Goal: Information Seeking & Learning: Learn about a topic

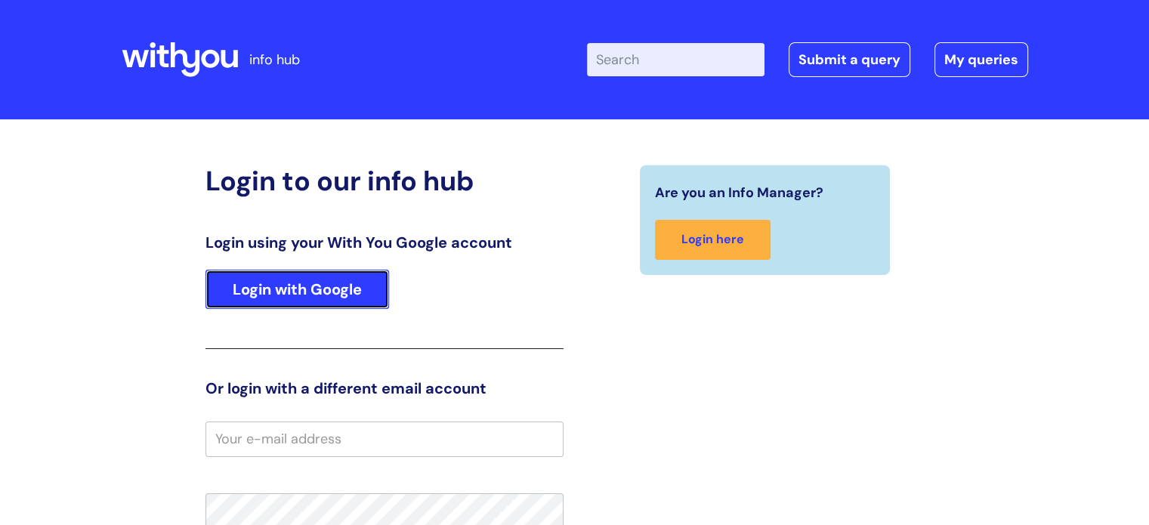
click at [295, 279] on link "Login with Google" at bounding box center [296, 289] width 183 height 39
click at [298, 289] on link "Login with Google" at bounding box center [296, 289] width 183 height 39
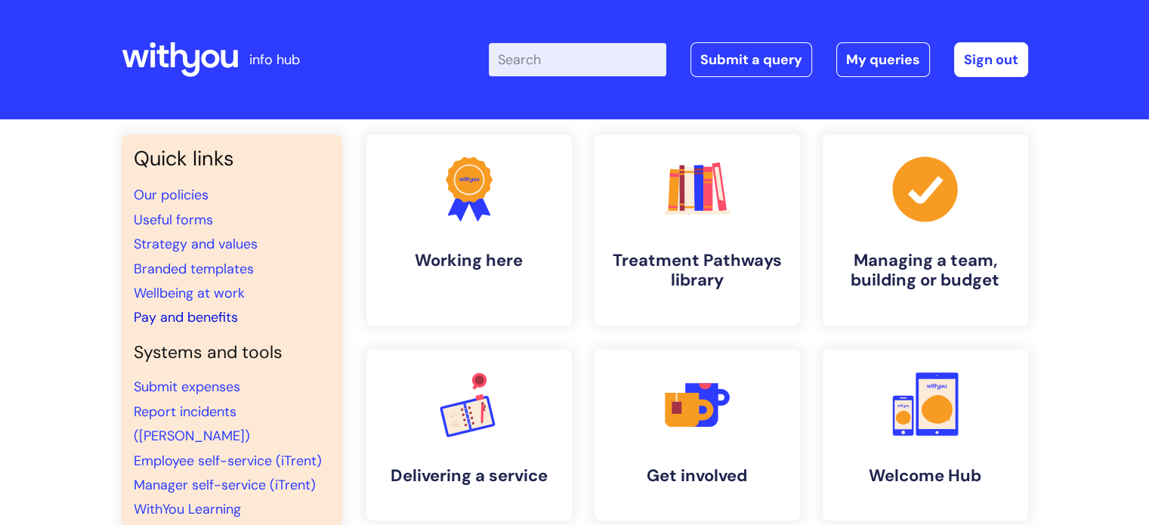
click at [211, 316] on link "Pay and benefits" at bounding box center [186, 317] width 104 height 18
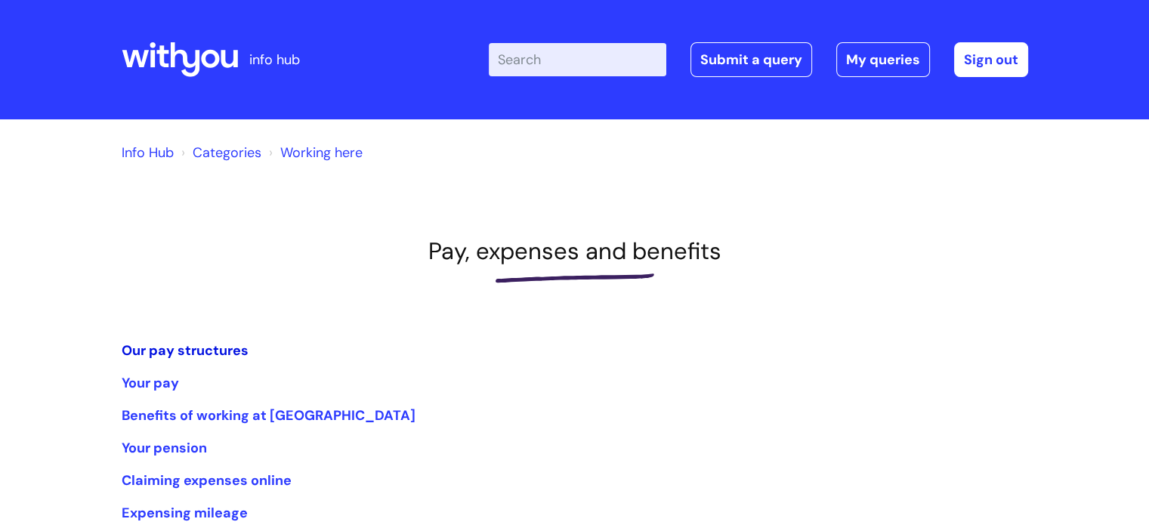
click at [202, 347] on link "Our pay structures" at bounding box center [185, 350] width 127 height 18
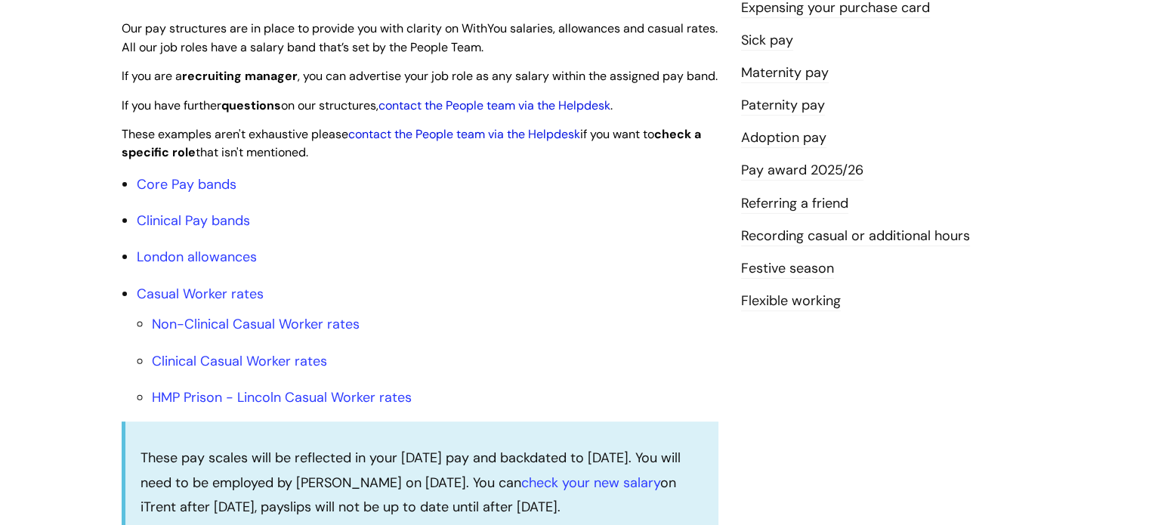
scroll to position [381, 0]
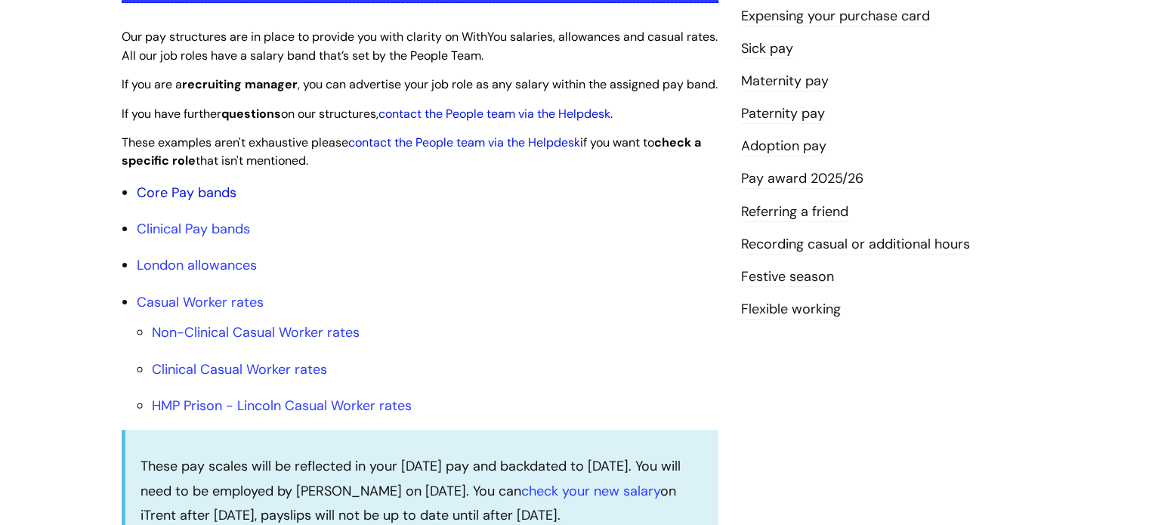
click at [159, 202] on link "Core Pay bands" at bounding box center [187, 192] width 100 height 18
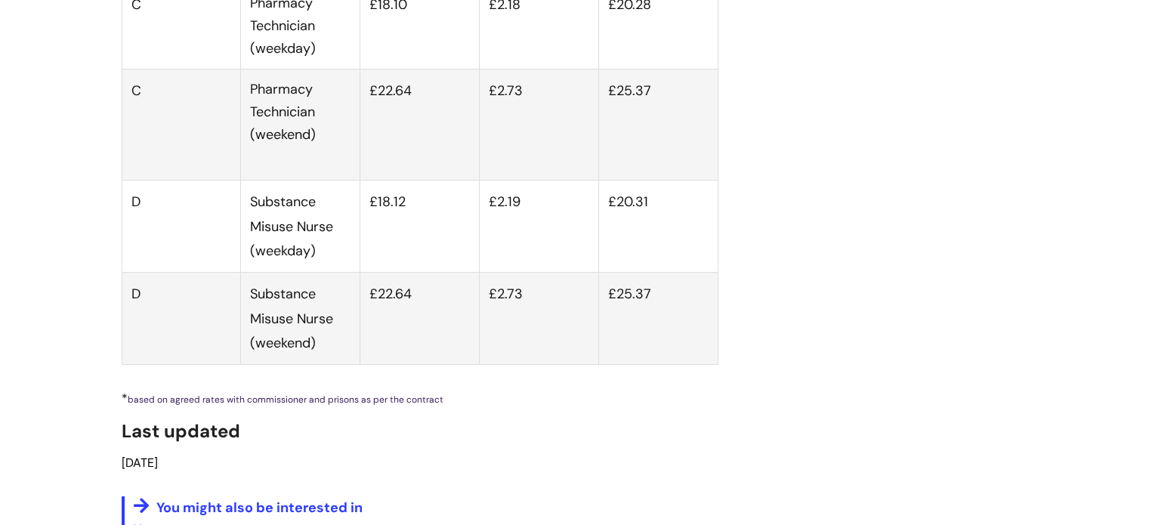
scroll to position [381, 0]
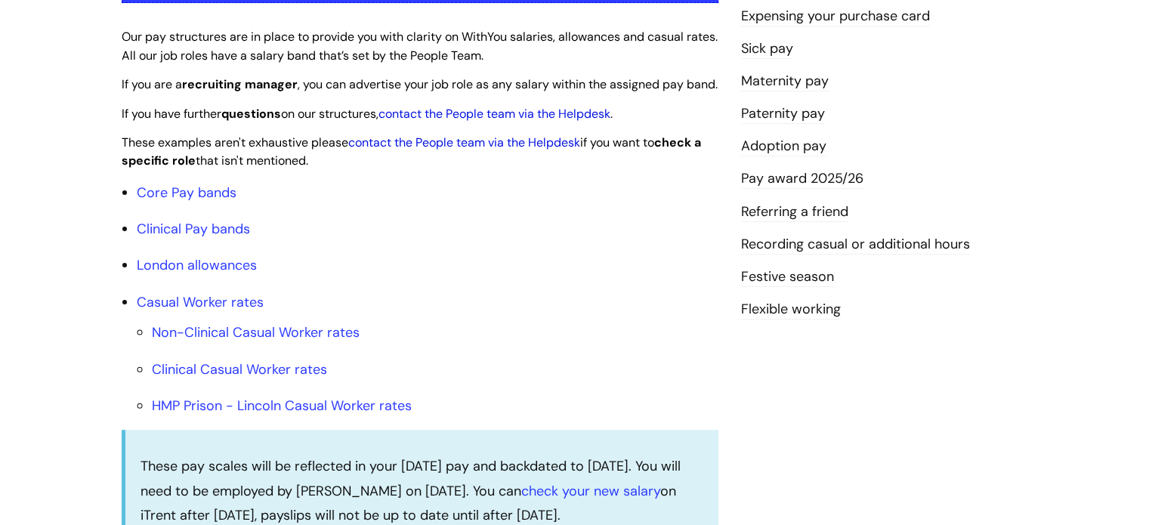
click at [779, 11] on link "Expensing your purchase card" at bounding box center [835, 17] width 189 height 20
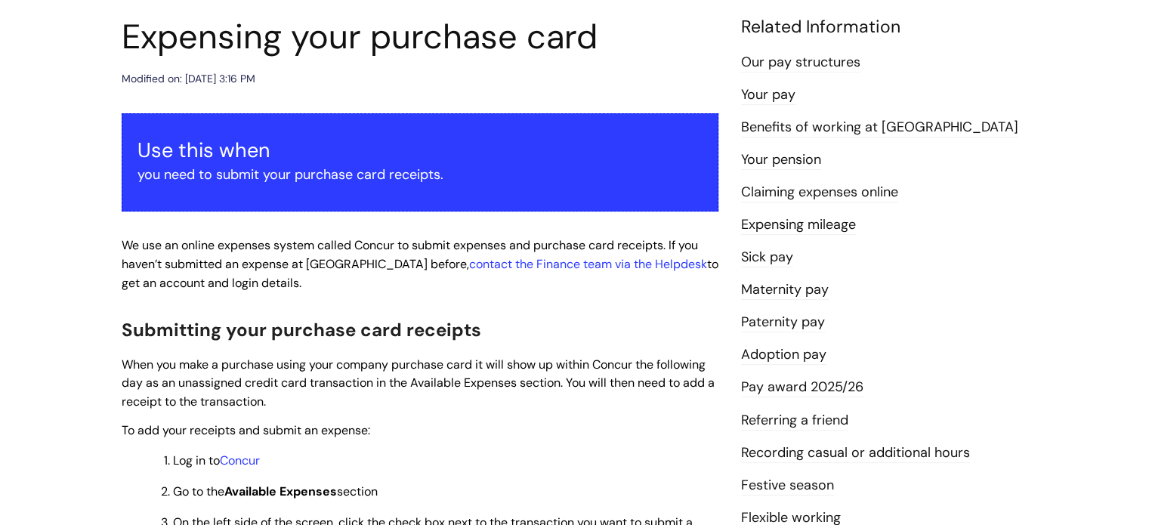
scroll to position [174, 0]
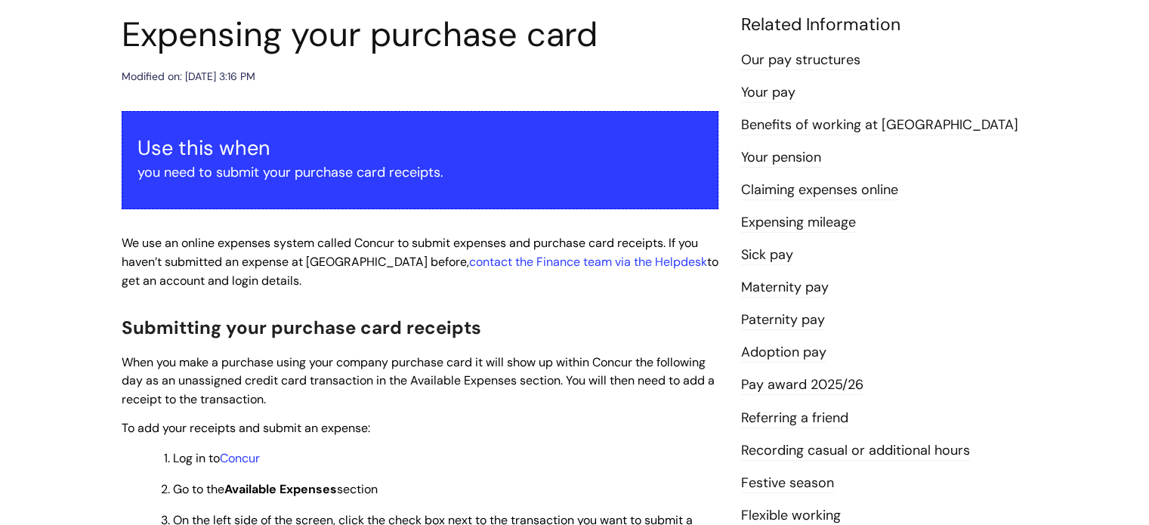
click at [782, 282] on link "Maternity pay" at bounding box center [785, 288] width 88 height 20
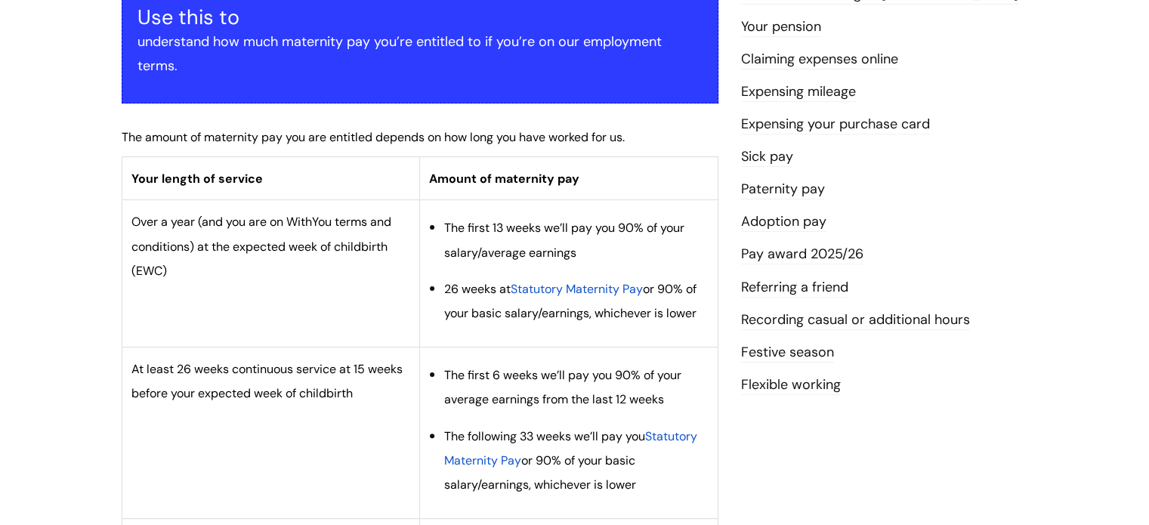
scroll to position [301, 0]
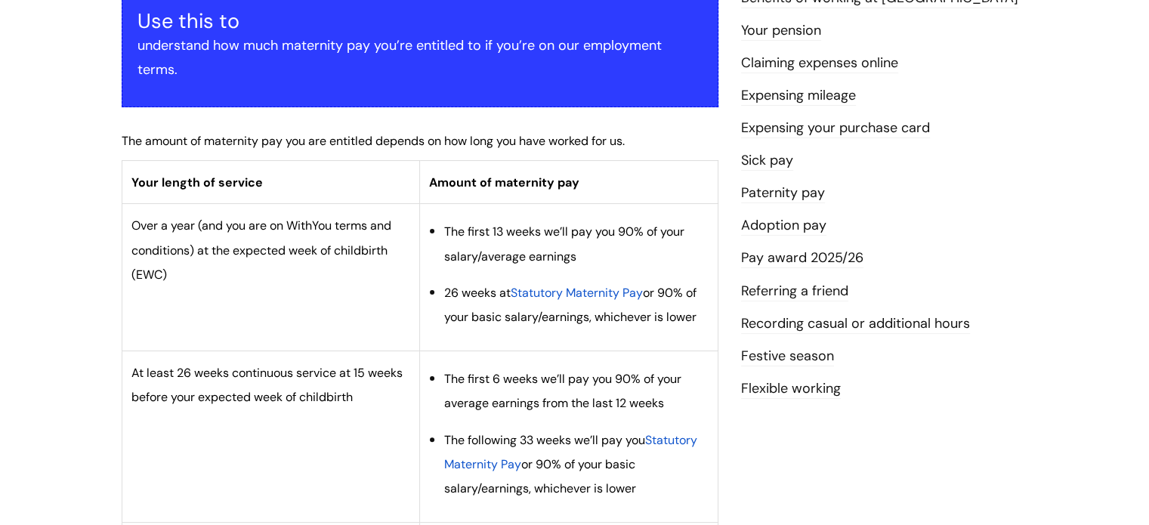
click at [761, 392] on link "Flexible working" at bounding box center [791, 389] width 100 height 20
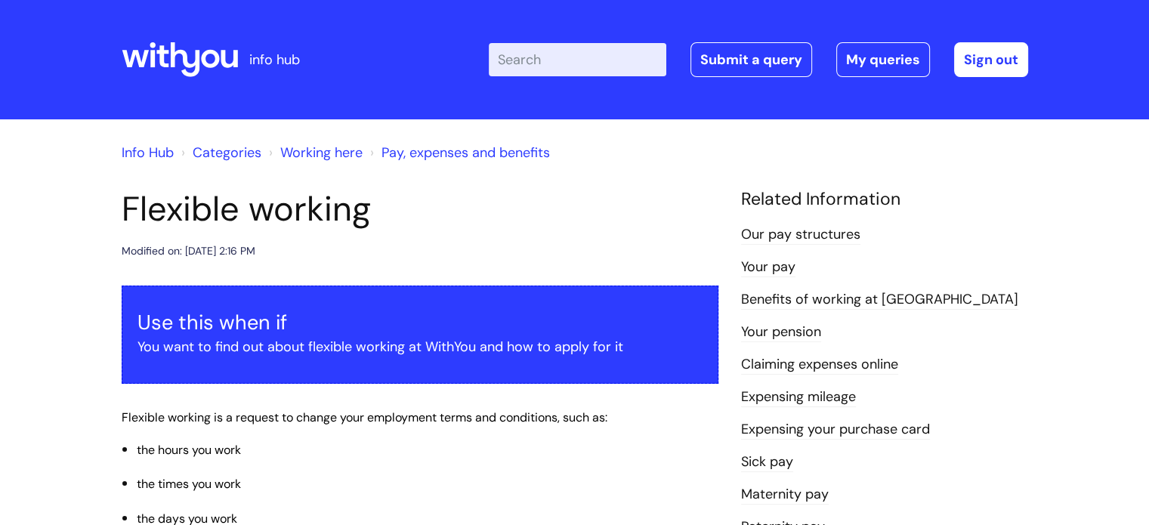
click at [776, 301] on link "Benefits of working at [GEOGRAPHIC_DATA]" at bounding box center [879, 300] width 277 height 20
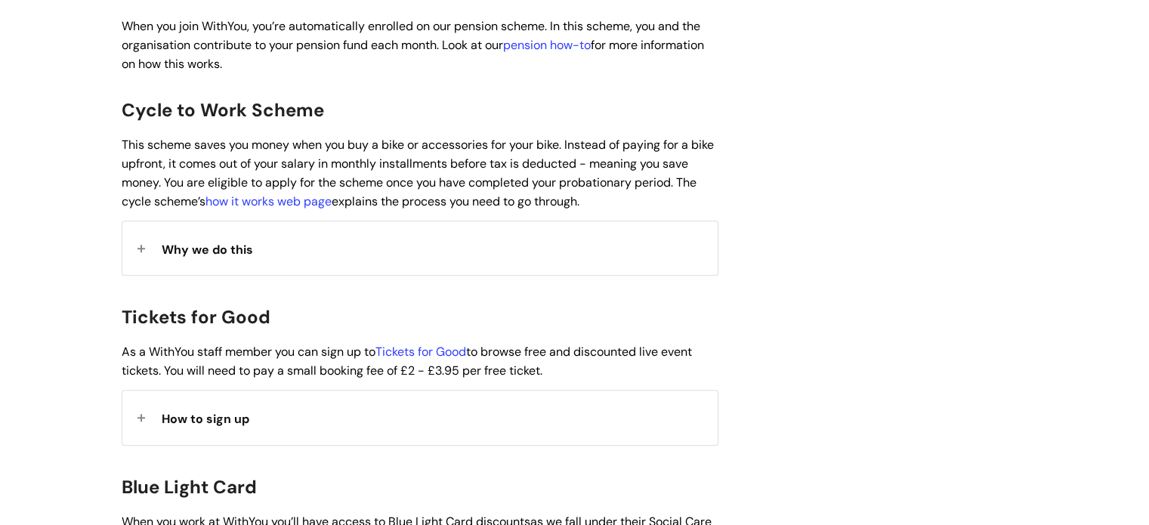
scroll to position [1280, 0]
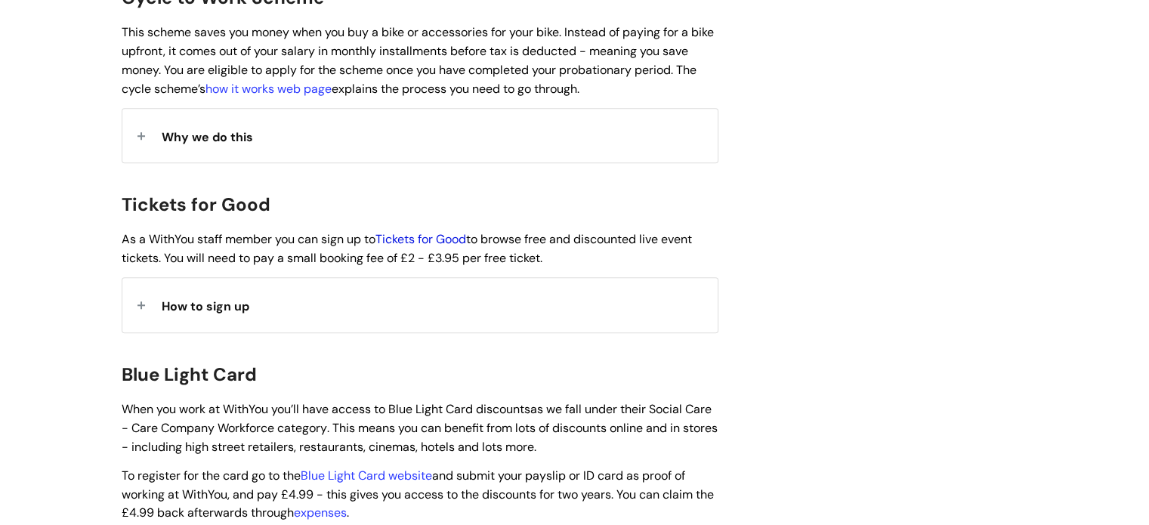
click at [437, 231] on link "Tickets for Good" at bounding box center [420, 239] width 91 height 16
